Goal: Task Accomplishment & Management: Complete application form

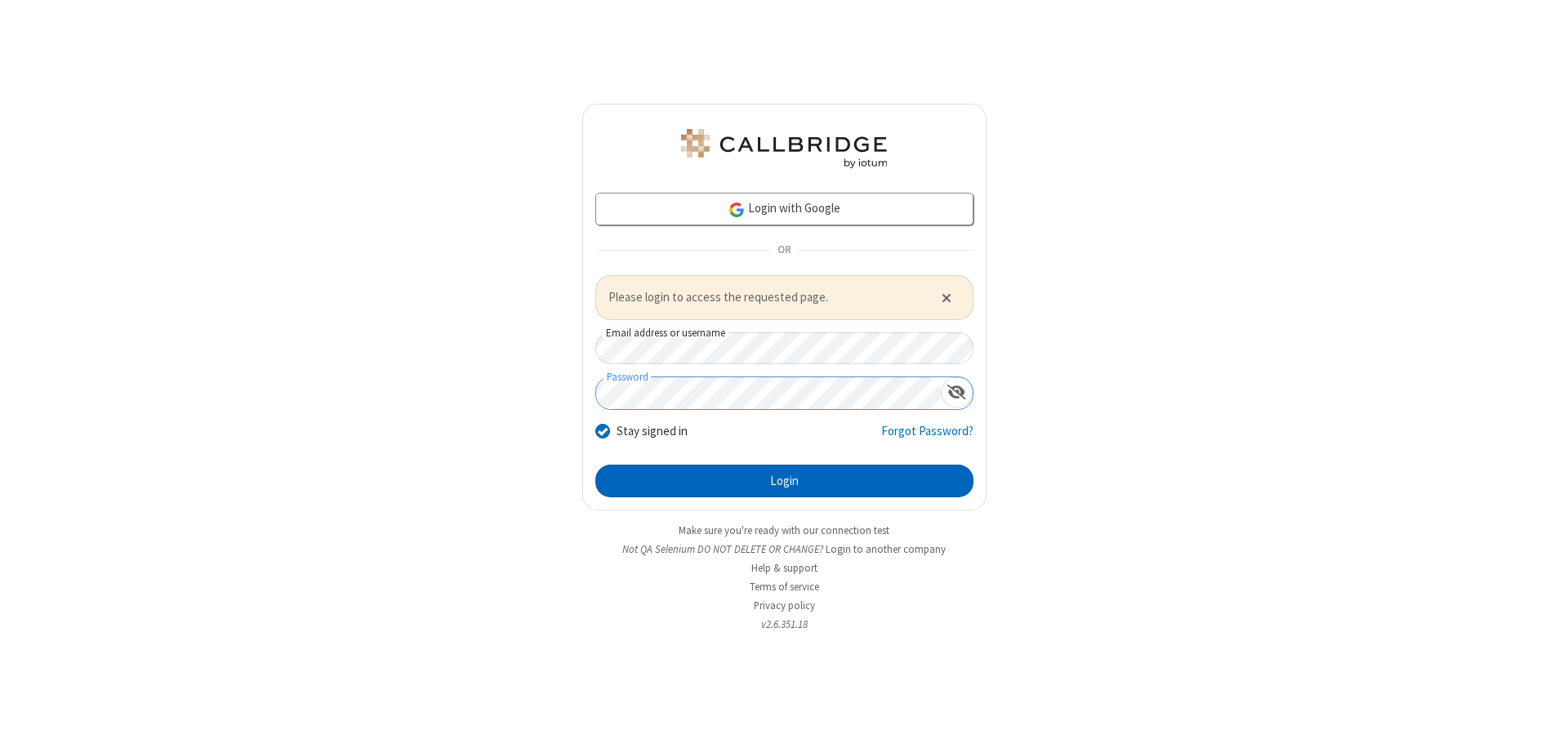
click at [784, 480] on button "Login" at bounding box center [784, 481] width 378 height 32
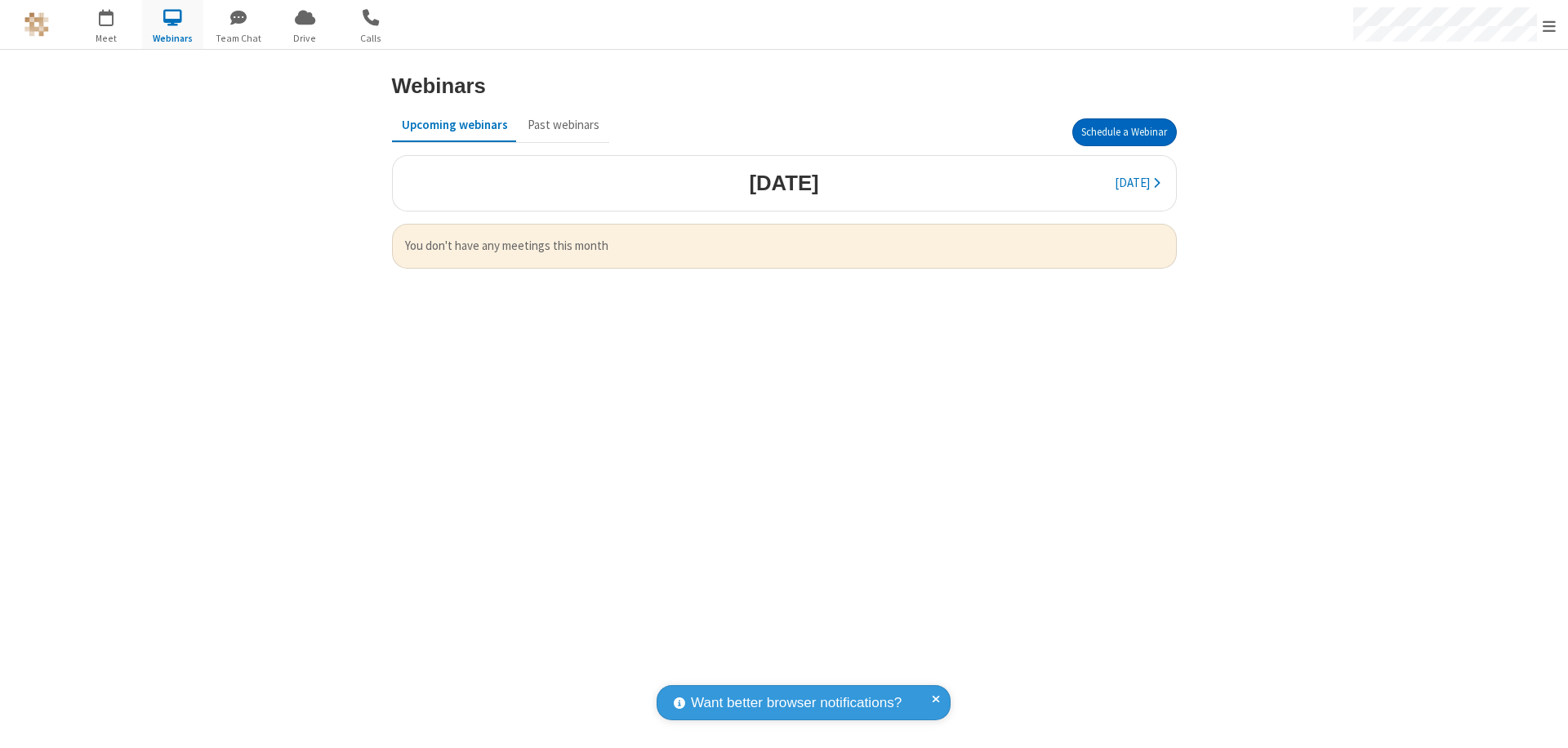
click at [1123, 132] on button "Schedule a Webinar" at bounding box center [1124, 131] width 105 height 28
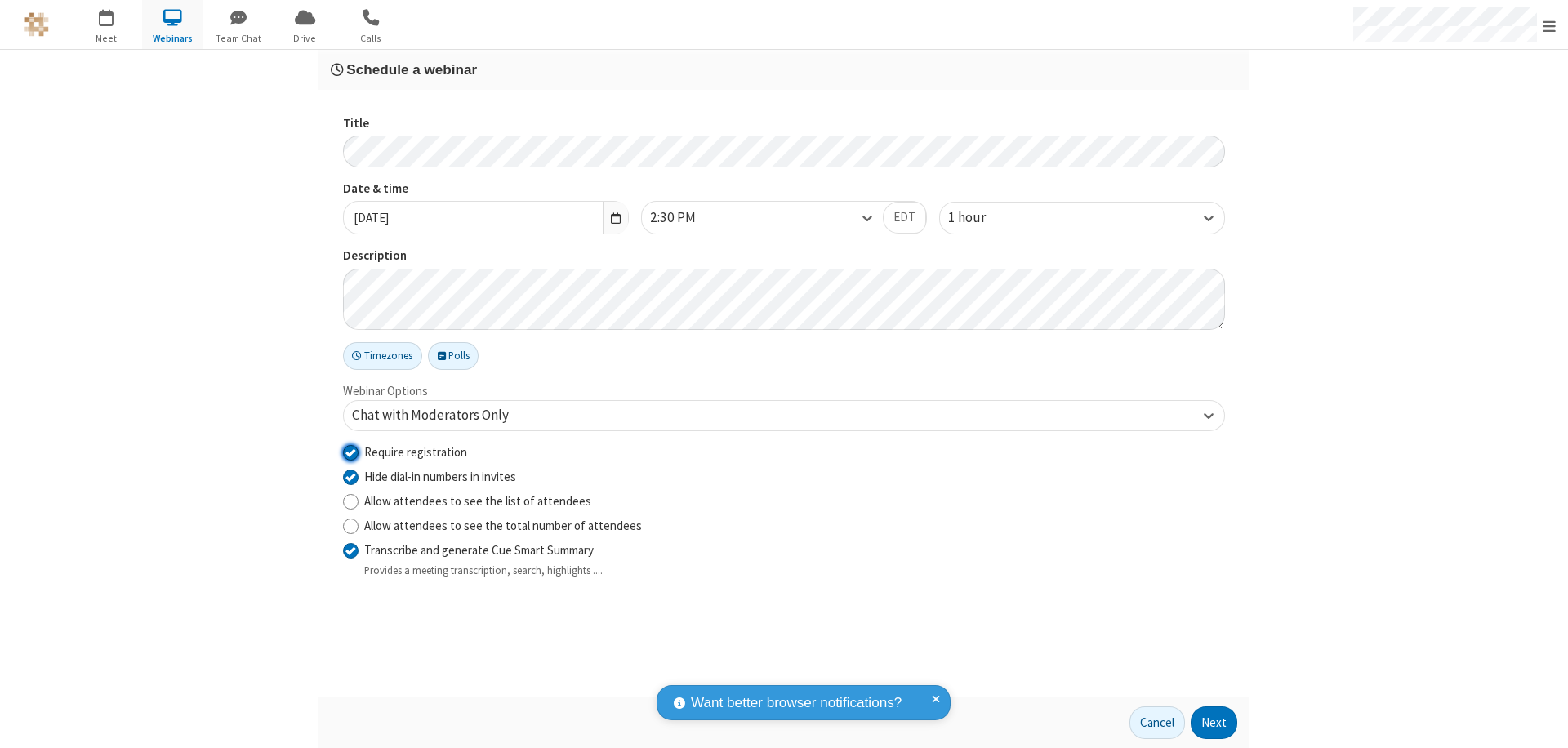
click at [351, 452] on input "Require registration" at bounding box center [351, 452] width 15 height 17
checkbox input "false"
click at [1214, 723] on button "Next" at bounding box center [1214, 722] width 47 height 32
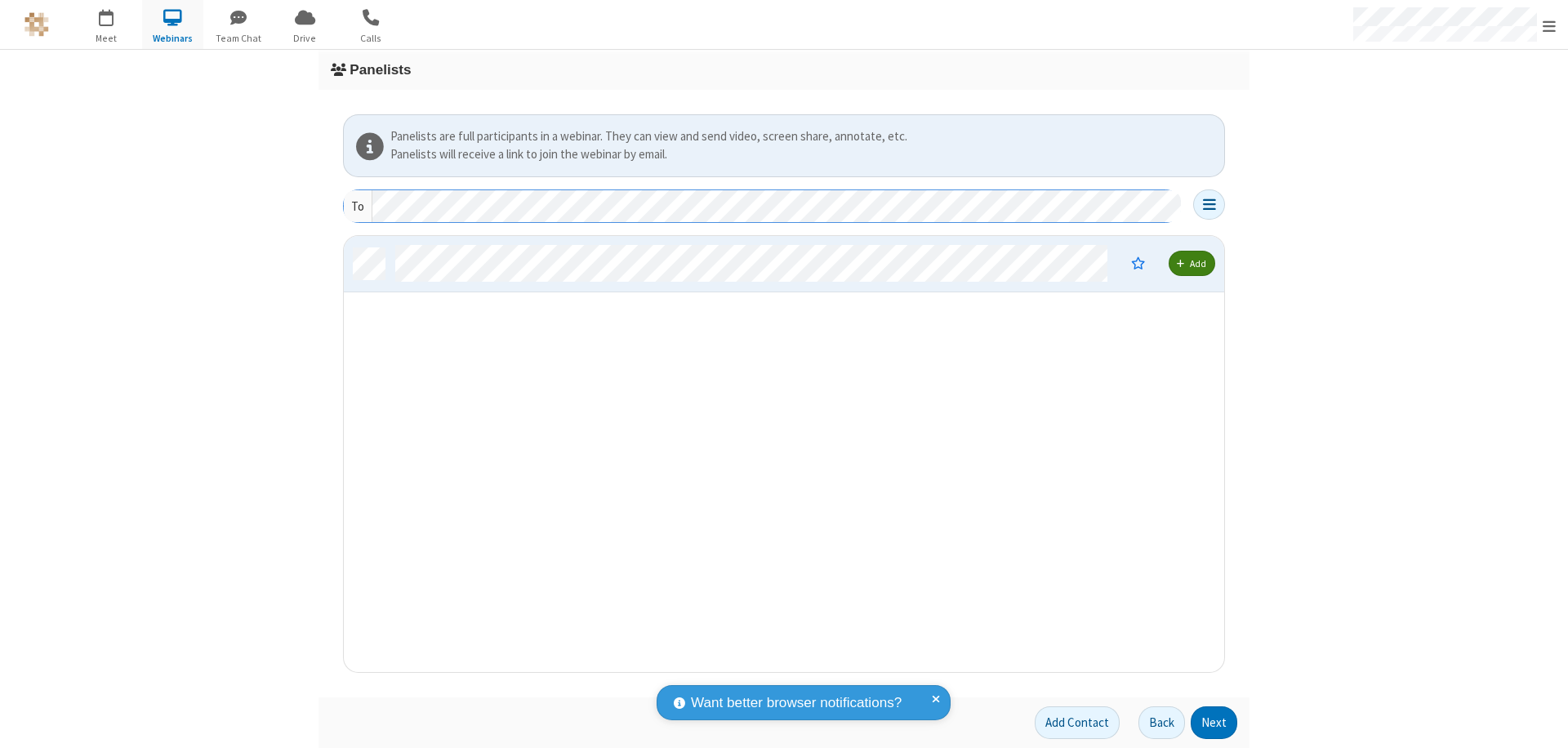
scroll to position [424, 868]
click at [1214, 723] on button "Next" at bounding box center [1214, 722] width 47 height 32
